Goal: Information Seeking & Learning: Learn about a topic

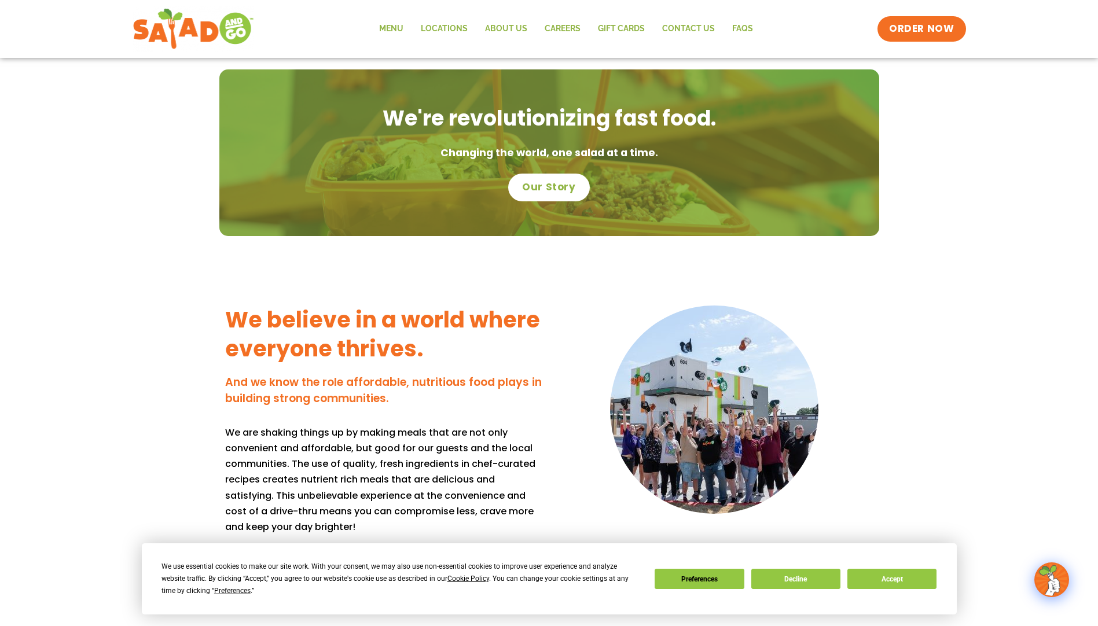
scroll to position [737, 0]
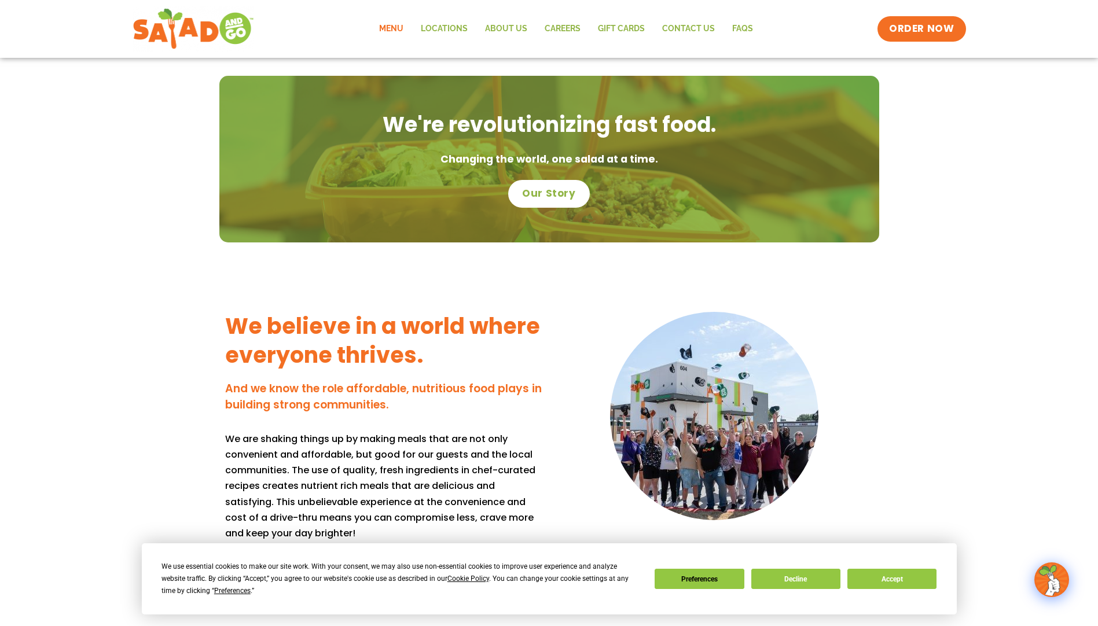
click at [398, 28] on link "Menu" at bounding box center [392, 29] width 42 height 27
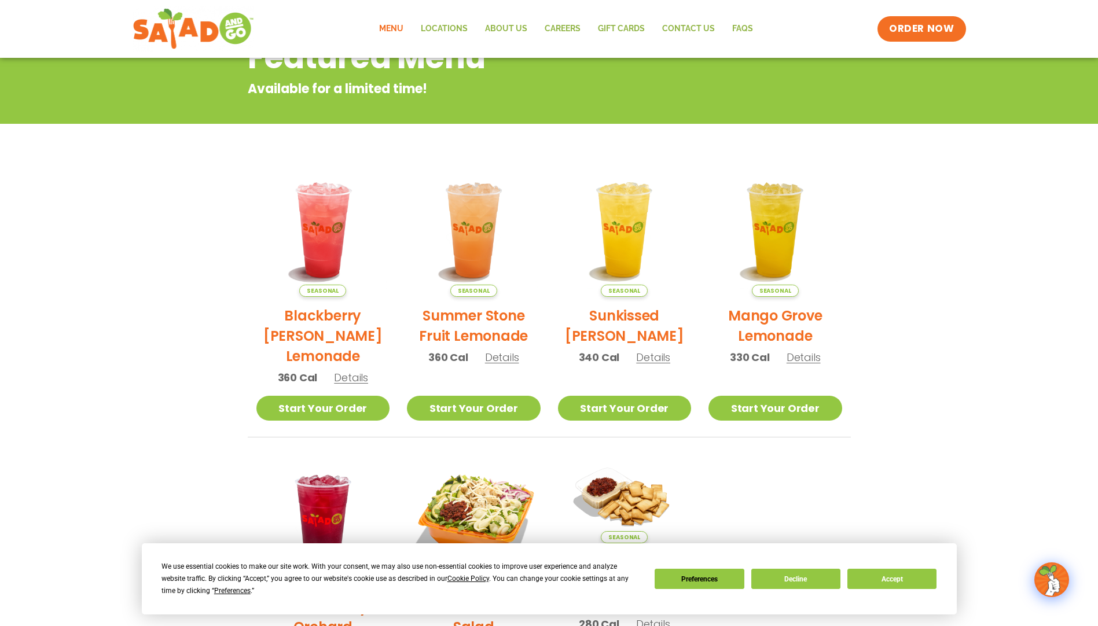
scroll to position [58, 0]
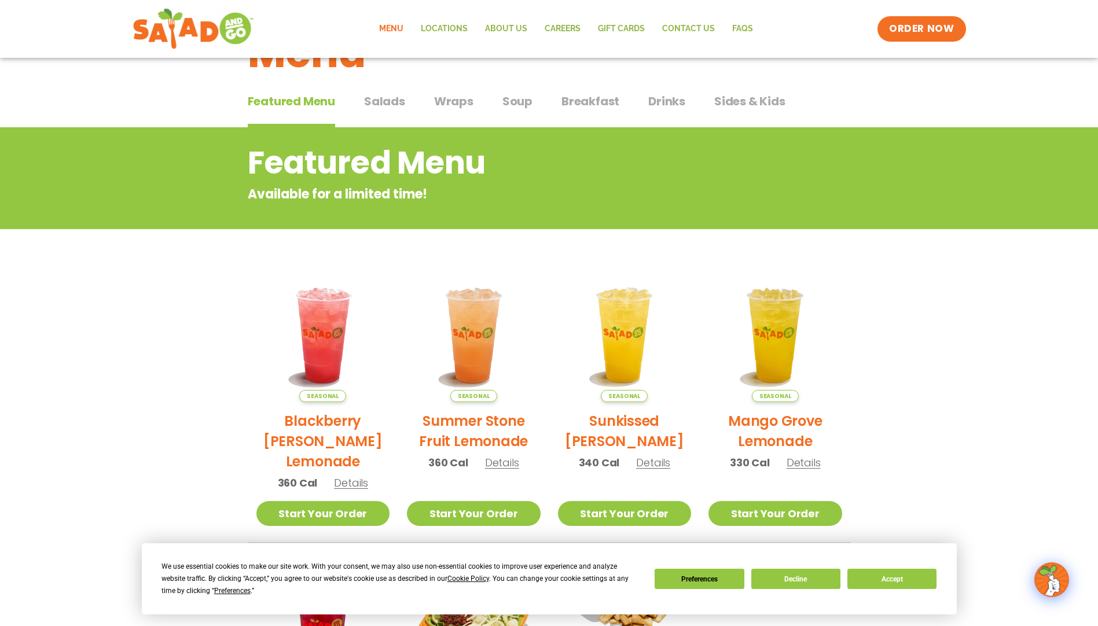
click at [512, 104] on span "Soup" at bounding box center [518, 101] width 30 height 17
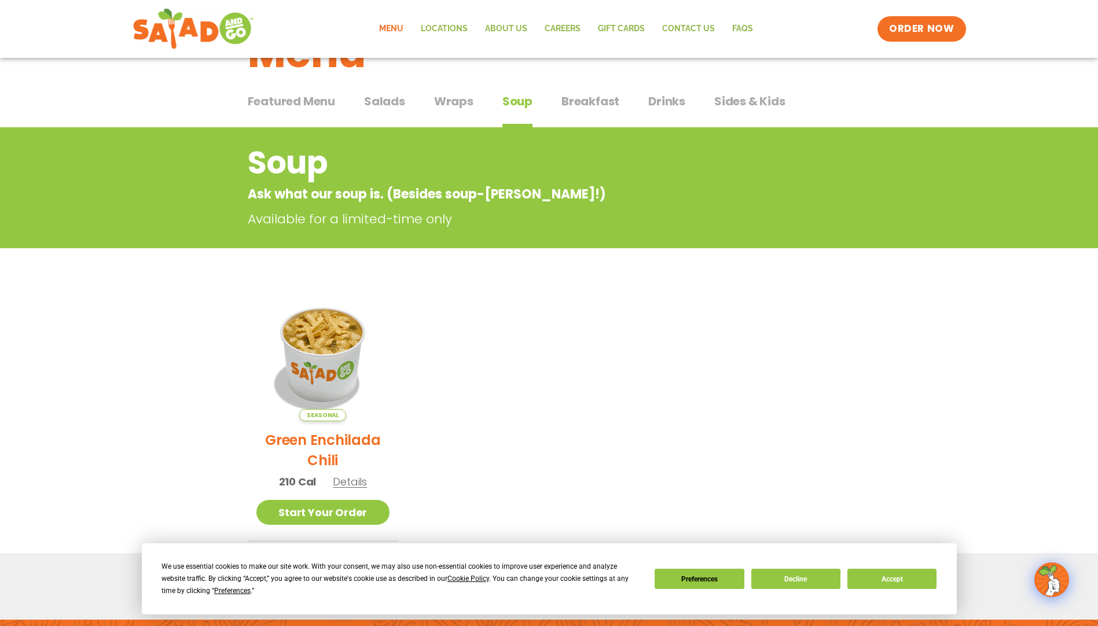
click at [595, 101] on span "Breakfast" at bounding box center [591, 101] width 58 height 17
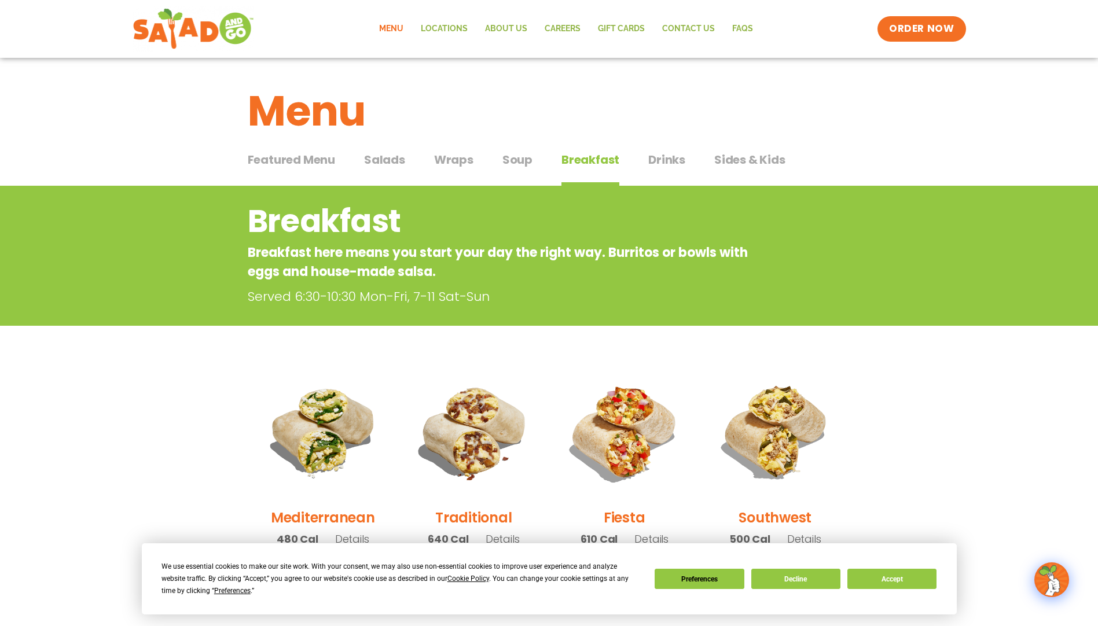
click at [387, 162] on span "Salads" at bounding box center [384, 159] width 41 height 17
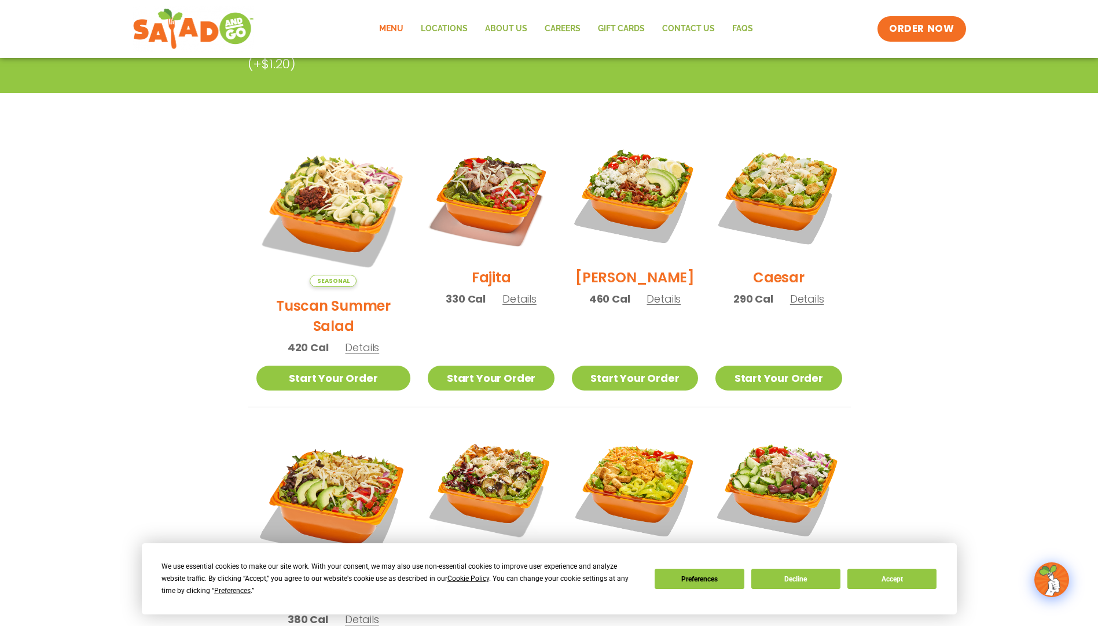
scroll to position [232, 0]
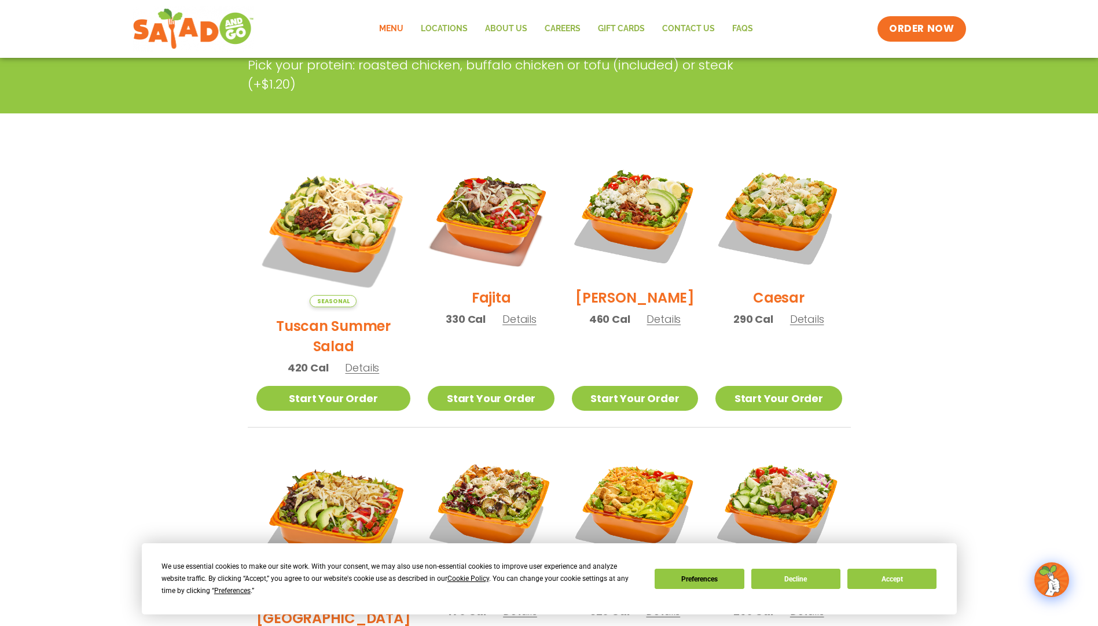
click at [654, 327] on span "Details" at bounding box center [664, 319] width 34 height 14
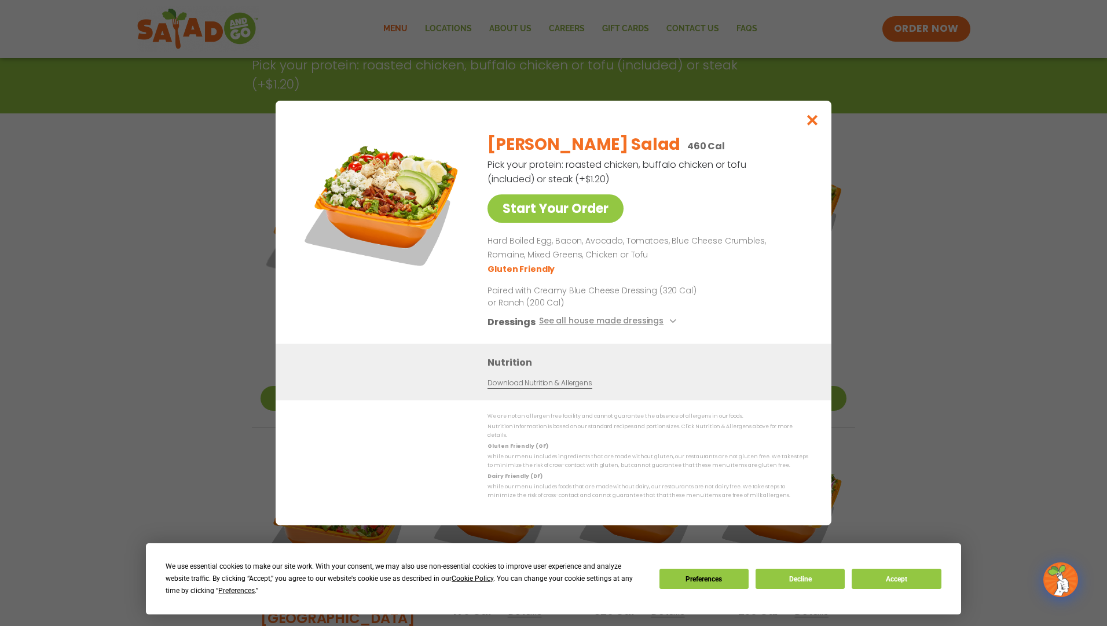
click at [549, 386] on link "Download Nutrition & Allergens" at bounding box center [540, 383] width 104 height 11
click at [813, 123] on icon "Close modal" at bounding box center [812, 120] width 14 height 12
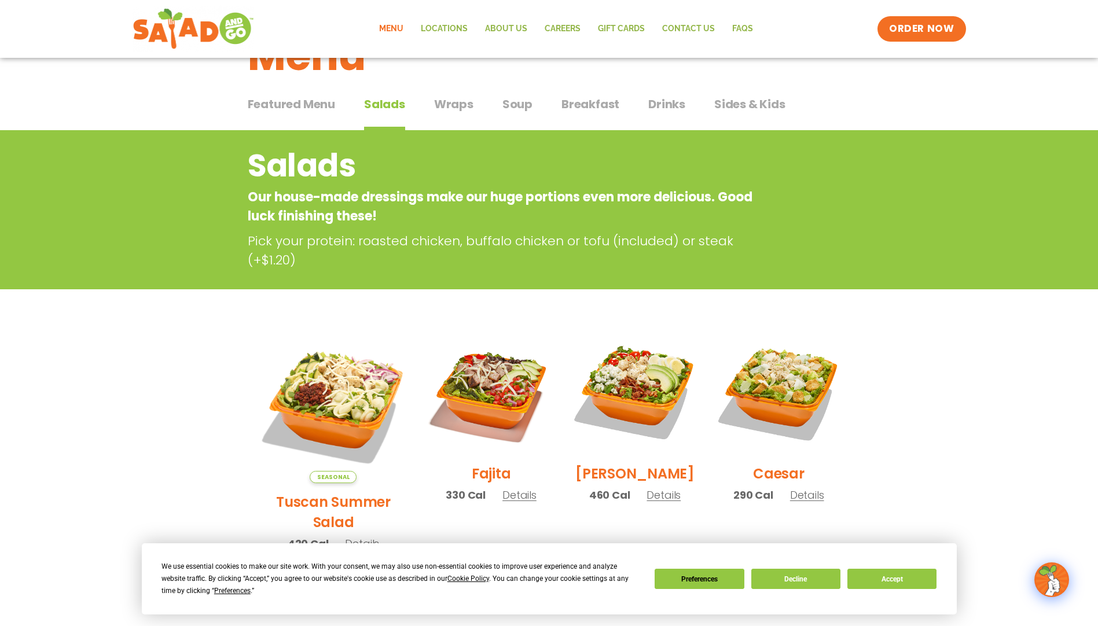
scroll to position [0, 0]
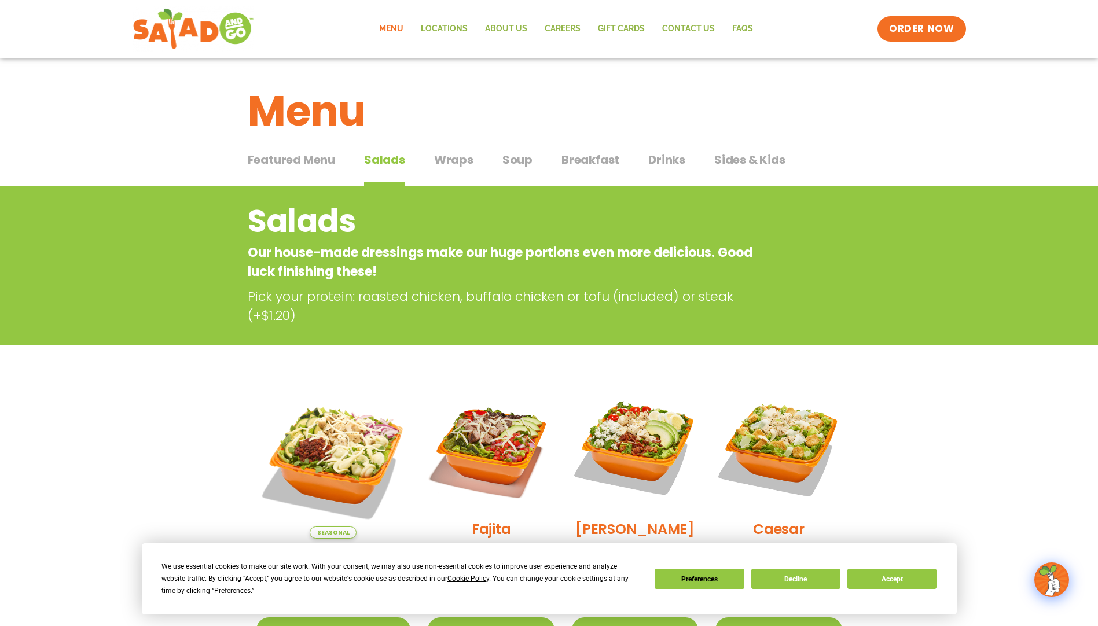
click at [523, 166] on span "Soup" at bounding box center [518, 159] width 30 height 17
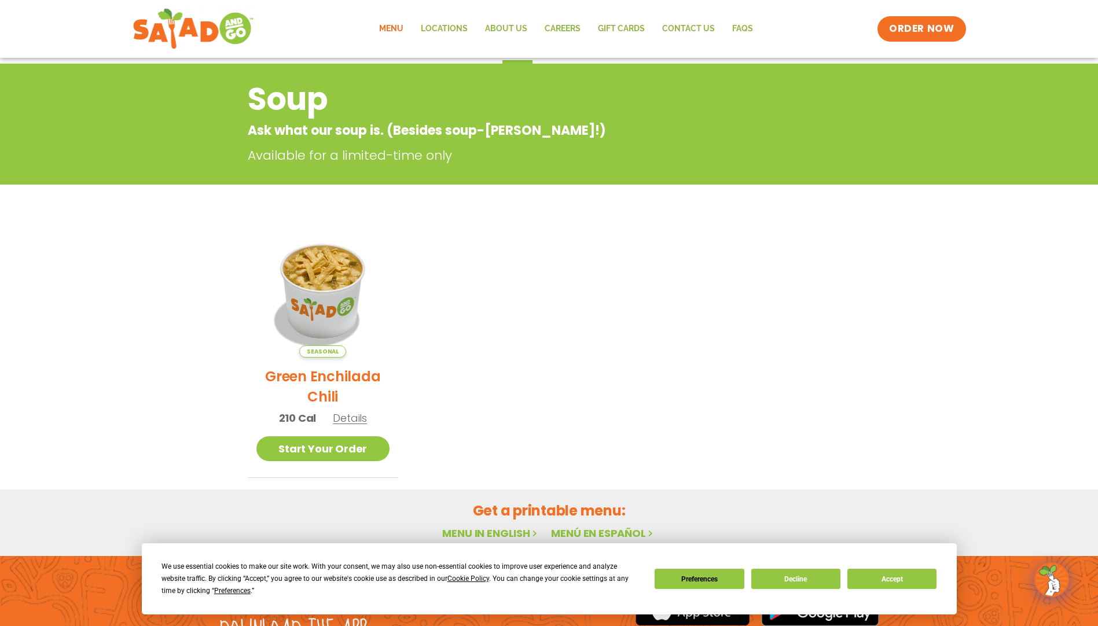
scroll to position [174, 0]
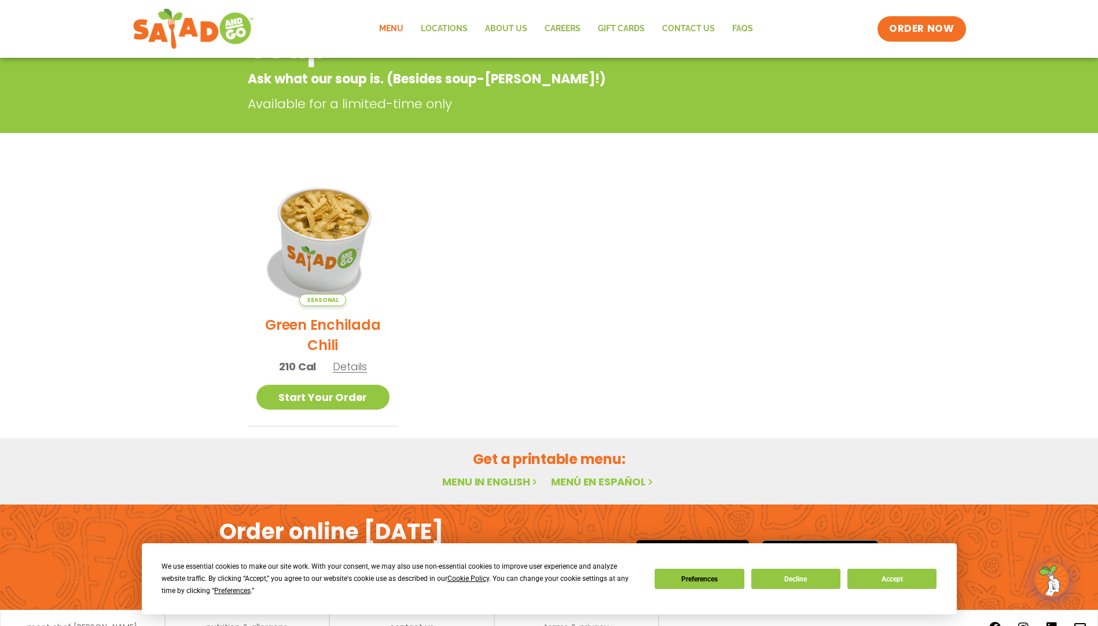
click at [330, 270] on img at bounding box center [322, 239] width 157 height 157
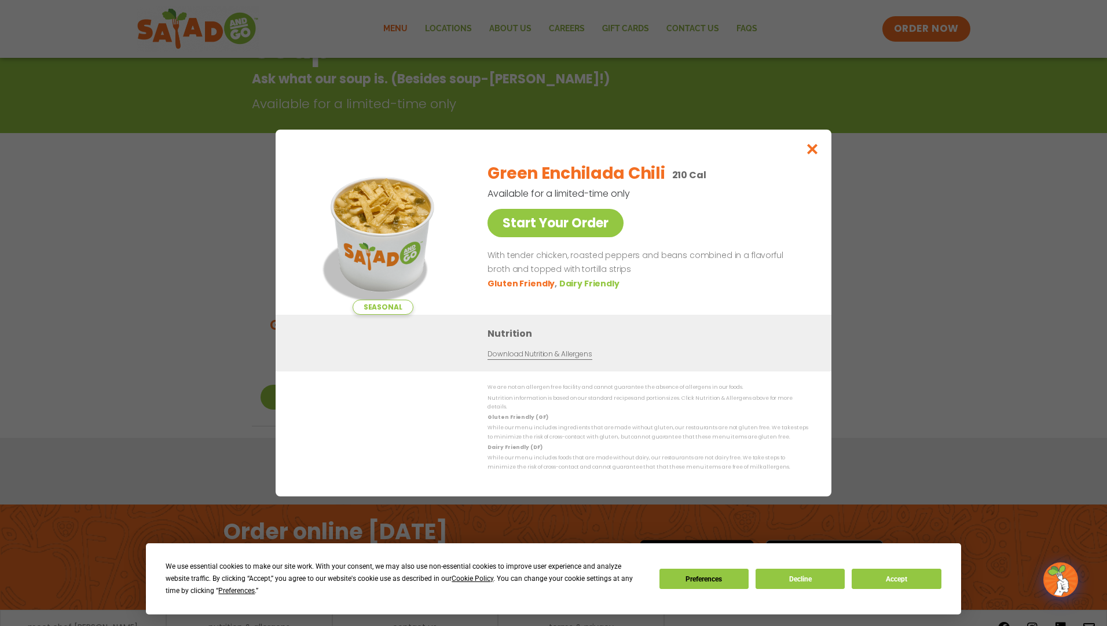
click at [568, 360] on link "Download Nutrition & Allergens" at bounding box center [540, 354] width 104 height 11
click at [811, 150] on icon "Close modal" at bounding box center [812, 149] width 14 height 12
